Goal: Information Seeking & Learning: Learn about a topic

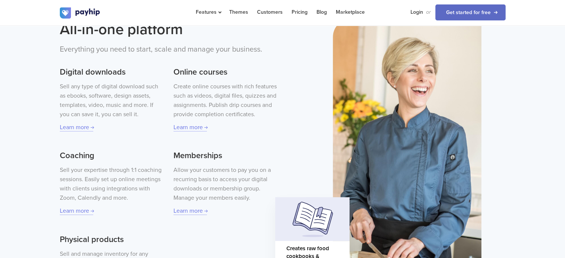
scroll to position [230, 0]
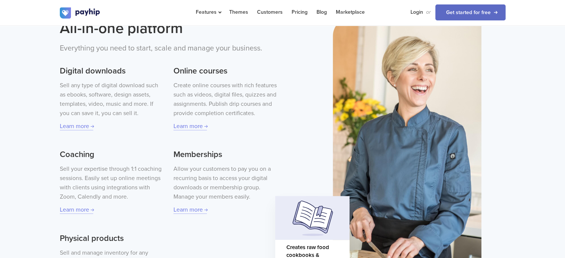
click at [249, 74] on h3 "Online courses" at bounding box center [224, 71] width 103 height 12
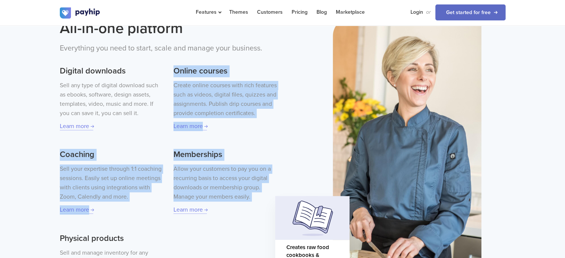
drag, startPoint x: 249, startPoint y: 74, endPoint x: 248, endPoint y: 198, distance: 124.4
click at [248, 198] on div "Digital downloads Sell any type of digital download such as ebooks, software, d…" at bounding box center [168, 173] width 217 height 231
click at [248, 198] on p "Allow your customers to pay you on a recurring basis to access your digital dow…" at bounding box center [224, 183] width 103 height 37
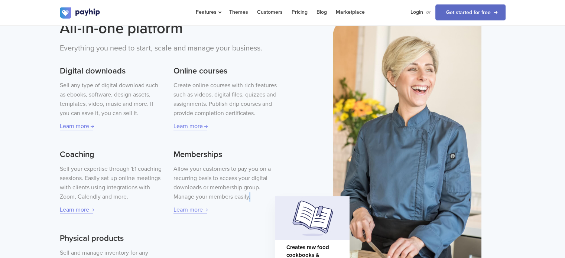
click at [248, 198] on p "Allow your customers to pay you on a recurring basis to access your digital dow…" at bounding box center [224, 183] width 103 height 37
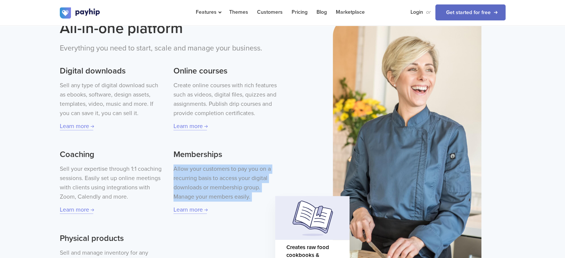
click at [248, 198] on p "Allow your customers to pay you on a recurring basis to access your digital dow…" at bounding box center [224, 183] width 103 height 37
click at [234, 192] on p "Allow your customers to pay you on a recurring basis to access your digital dow…" at bounding box center [224, 183] width 103 height 37
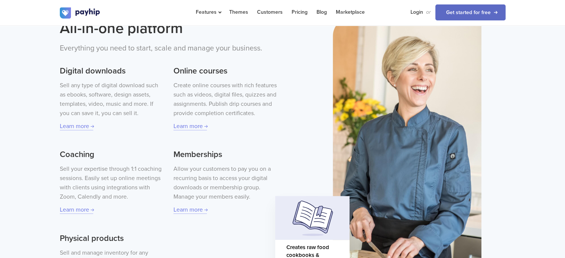
click at [207, 207] on div "Allow your customers to pay you on a recurring basis to access your digital dow…" at bounding box center [224, 190] width 103 height 50
click at [198, 212] on link "Learn more" at bounding box center [189, 210] width 33 height 8
